Goal: Entertainment & Leisure: Consume media (video, audio)

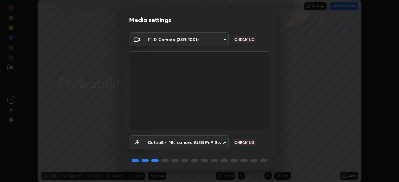
scroll to position [22, 0]
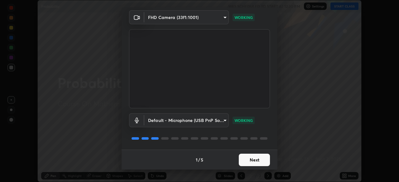
click at [255, 160] on button "Next" at bounding box center [254, 160] width 31 height 12
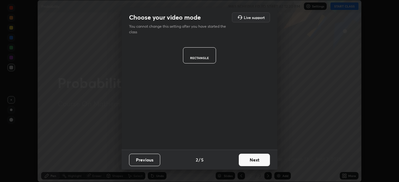
scroll to position [0, 0]
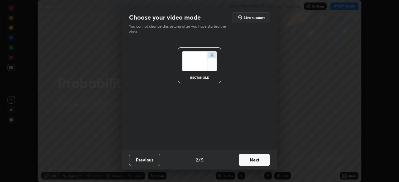
click at [255, 162] on button "Next" at bounding box center [254, 160] width 31 height 12
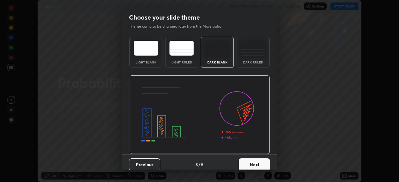
click at [253, 165] on button "Next" at bounding box center [254, 165] width 31 height 12
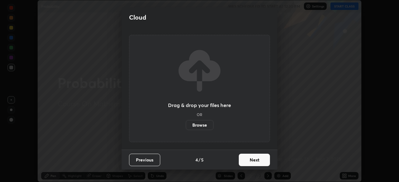
click at [255, 162] on button "Next" at bounding box center [254, 160] width 31 height 12
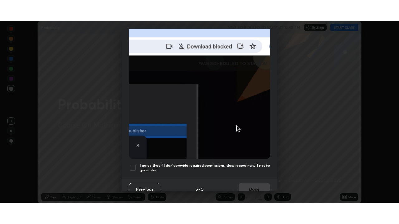
scroll to position [149, 0]
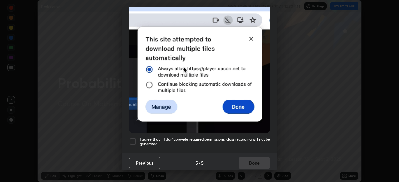
click at [134, 138] on div at bounding box center [132, 141] width 7 height 7
click at [246, 160] on button "Done" at bounding box center [254, 163] width 31 height 12
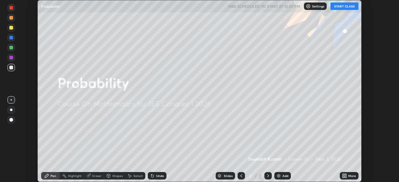
click at [342, 175] on icon at bounding box center [343, 175] width 2 height 2
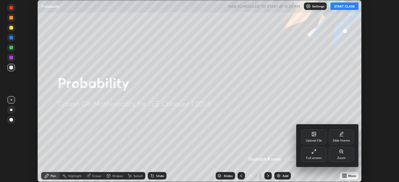
click at [313, 152] on icon at bounding box center [313, 151] width 5 height 5
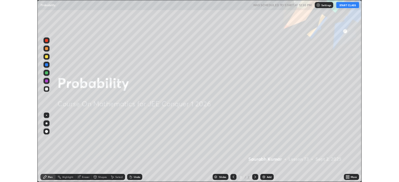
scroll to position [224, 399]
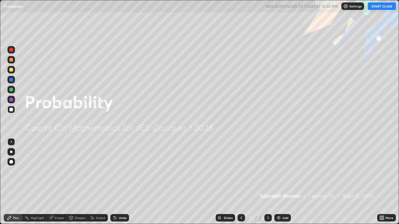
click at [380, 7] on button "START CLASS" at bounding box center [382, 5] width 28 height 7
click at [278, 182] on img at bounding box center [278, 218] width 5 height 5
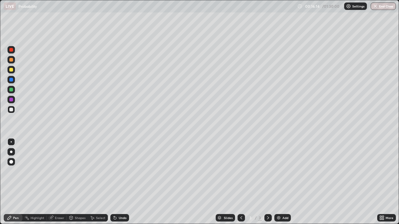
click at [278, 182] on img at bounding box center [278, 218] width 5 height 5
click at [280, 182] on img at bounding box center [278, 218] width 5 height 5
click at [240, 182] on icon at bounding box center [241, 218] width 5 height 5
click at [264, 182] on div at bounding box center [267, 217] width 7 height 7
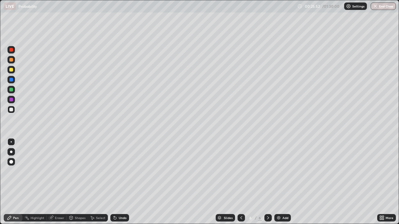
click at [280, 182] on img at bounding box center [278, 218] width 5 height 5
click at [277, 182] on img at bounding box center [278, 218] width 5 height 5
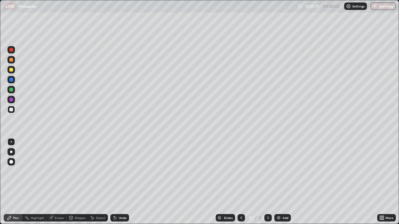
click at [278, 182] on img at bounding box center [278, 218] width 5 height 5
click at [280, 182] on img at bounding box center [278, 218] width 5 height 5
click at [279, 182] on img at bounding box center [278, 218] width 5 height 5
click at [374, 7] on img "button" at bounding box center [375, 6] width 5 height 5
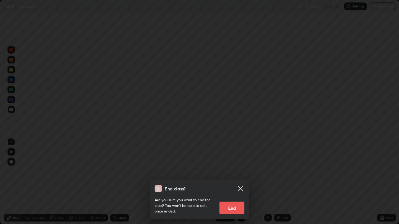
click at [234, 182] on button "End" at bounding box center [231, 208] width 25 height 12
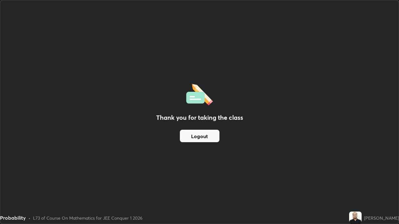
click at [197, 135] on button "Logout" at bounding box center [200, 136] width 40 height 12
click at [197, 133] on button "Logout" at bounding box center [200, 136] width 40 height 12
click at [198, 135] on button "Logout" at bounding box center [200, 136] width 40 height 12
click at [195, 135] on button "Logout" at bounding box center [200, 136] width 40 height 12
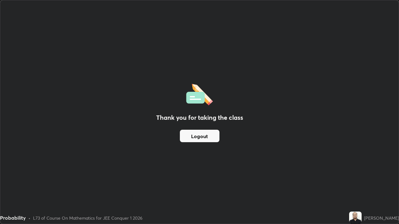
click at [195, 135] on button "Logout" at bounding box center [200, 136] width 40 height 12
click at [200, 137] on button "Logout" at bounding box center [200, 136] width 40 height 12
click at [128, 118] on div "Thank you for taking the class Logout" at bounding box center [199, 112] width 398 height 224
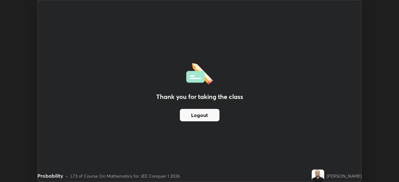
scroll to position [30970, 30753]
